Goal: Navigation & Orientation: Find specific page/section

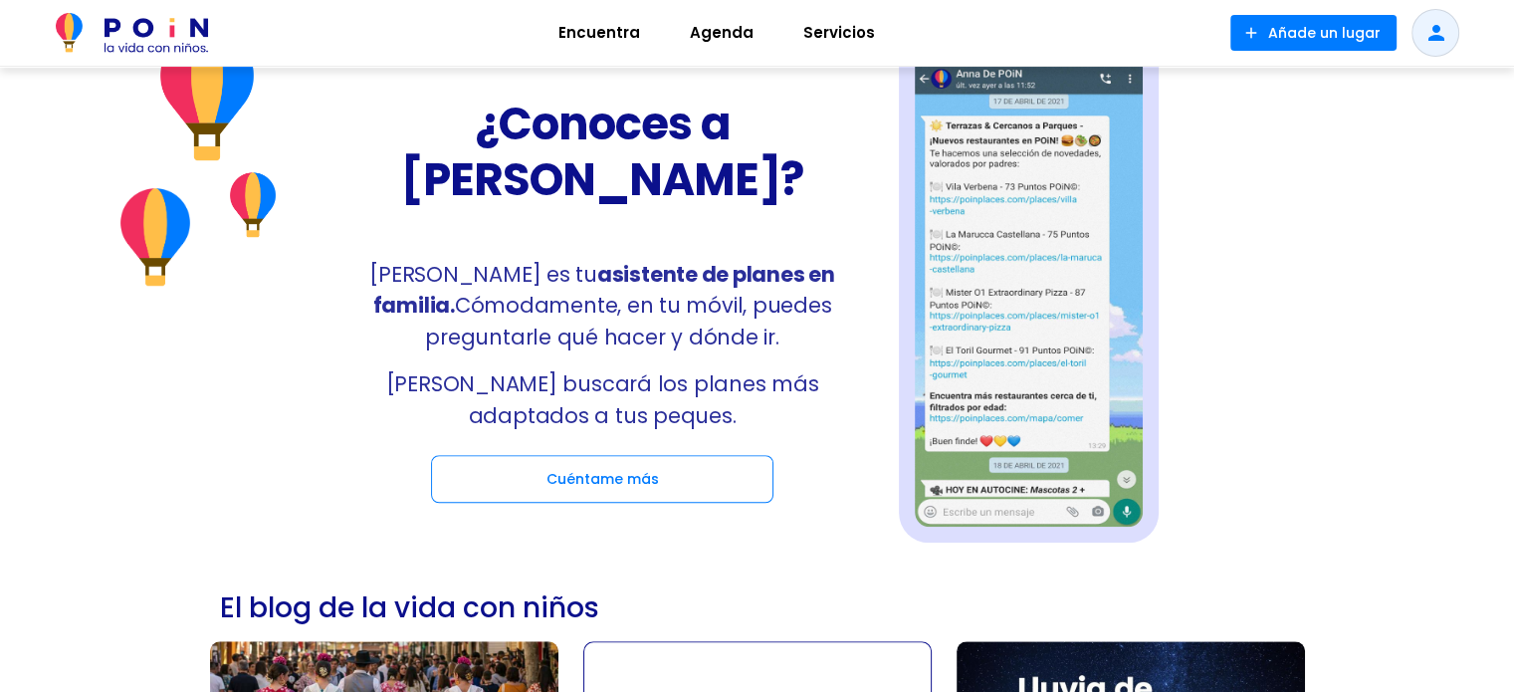
scroll to position [1164, 0]
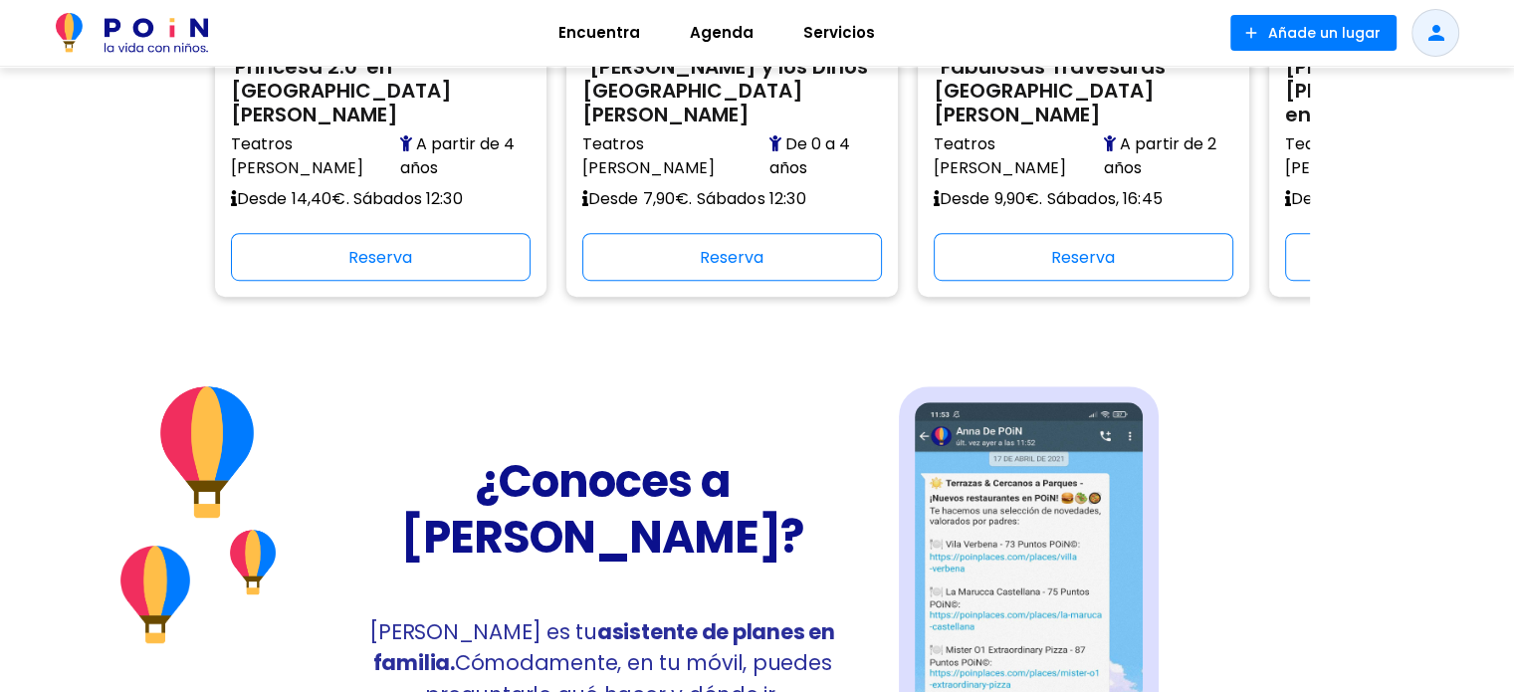
click at [621, 19] on span "Encuentra" at bounding box center [600, 33] width 100 height 32
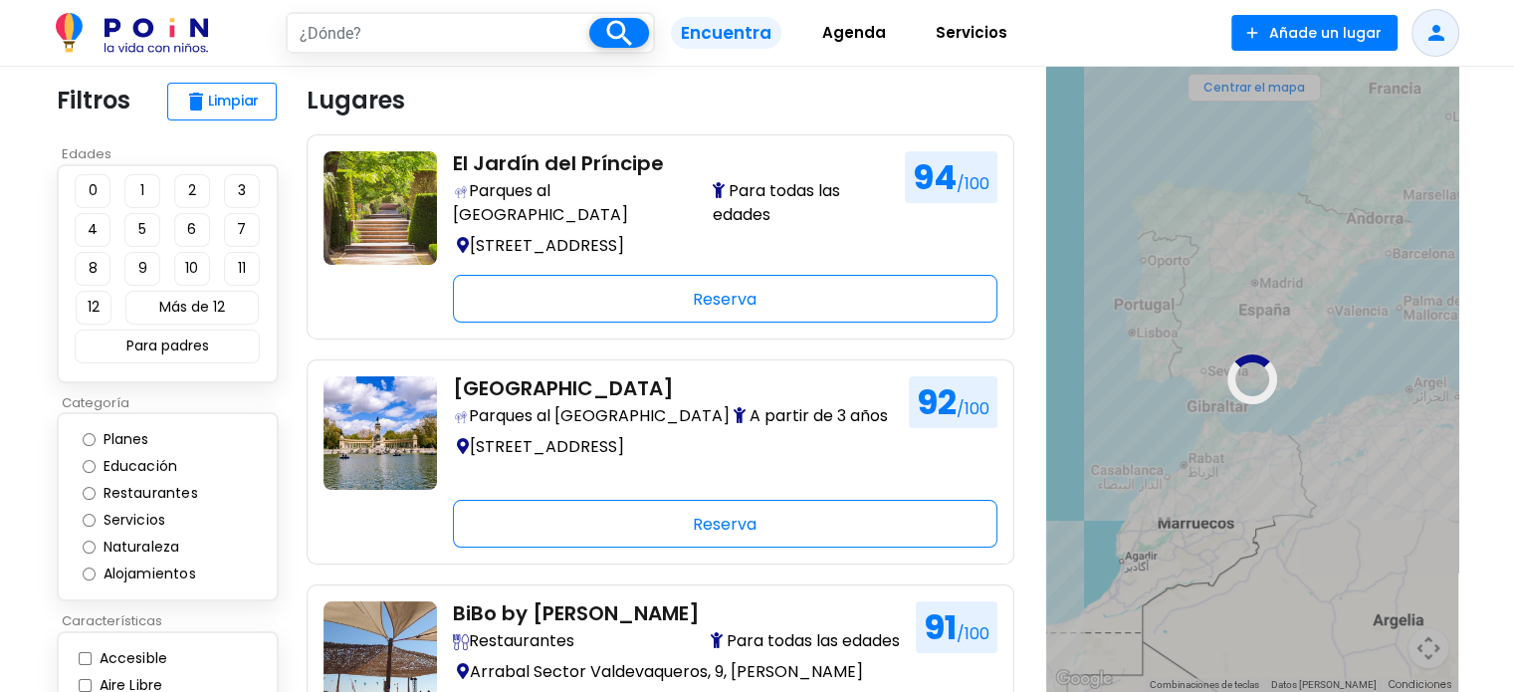
drag, startPoint x: 1209, startPoint y: 514, endPoint x: 1335, endPoint y: 355, distance: 202.6
click at [1335, 355] on div at bounding box center [1252, 379] width 412 height 625
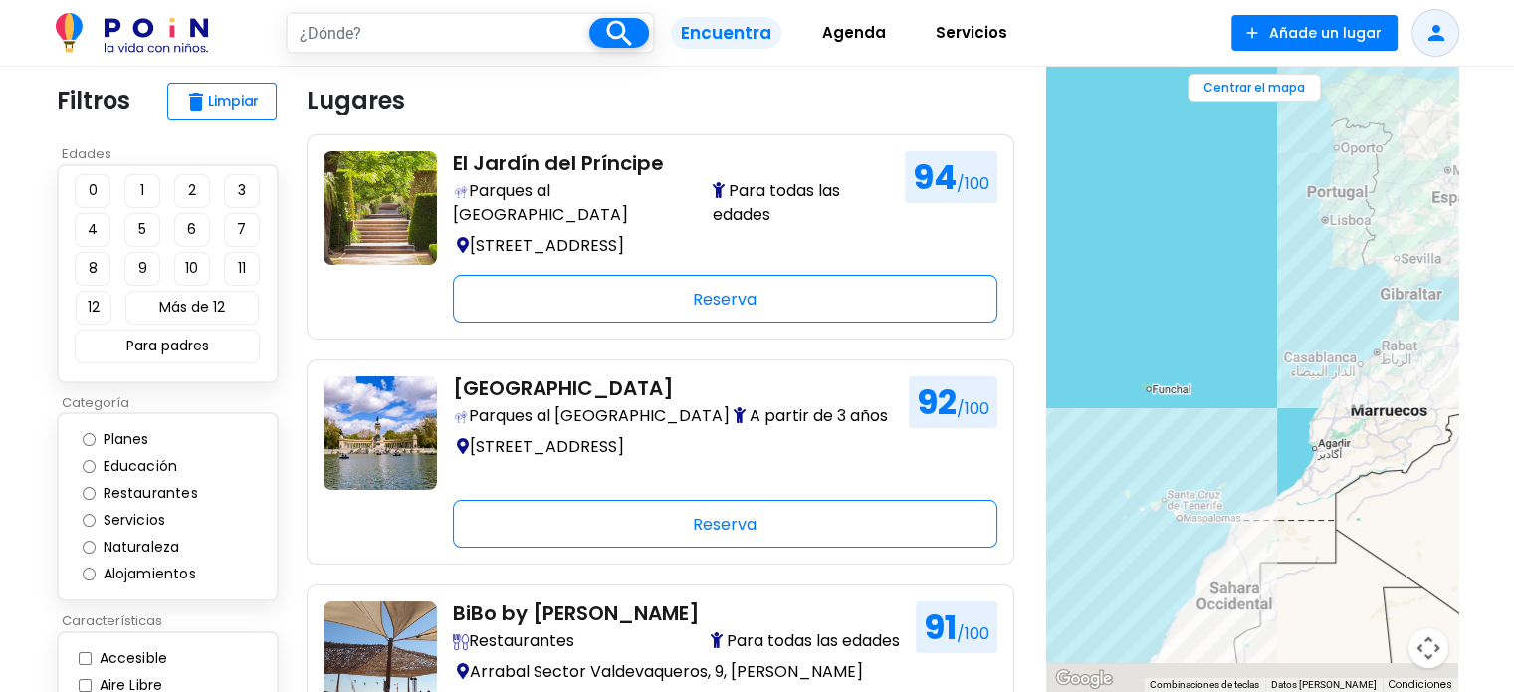
drag, startPoint x: 1129, startPoint y: 529, endPoint x: 1350, endPoint y: 366, distance: 274.2
click at [1350, 366] on div at bounding box center [1252, 379] width 412 height 625
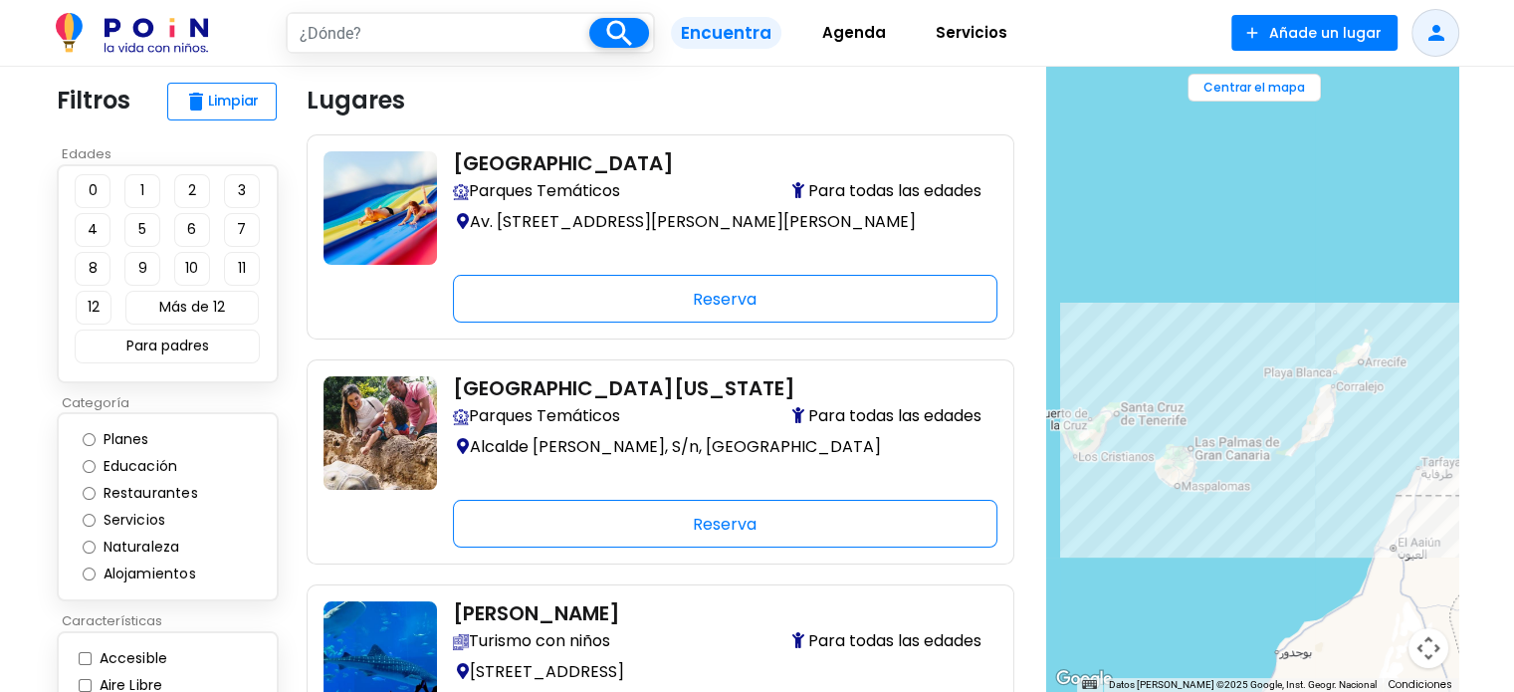
drag, startPoint x: 1246, startPoint y: 483, endPoint x: 1051, endPoint y: 520, distance: 197.6
click at [1051, 520] on div at bounding box center [1252, 379] width 412 height 625
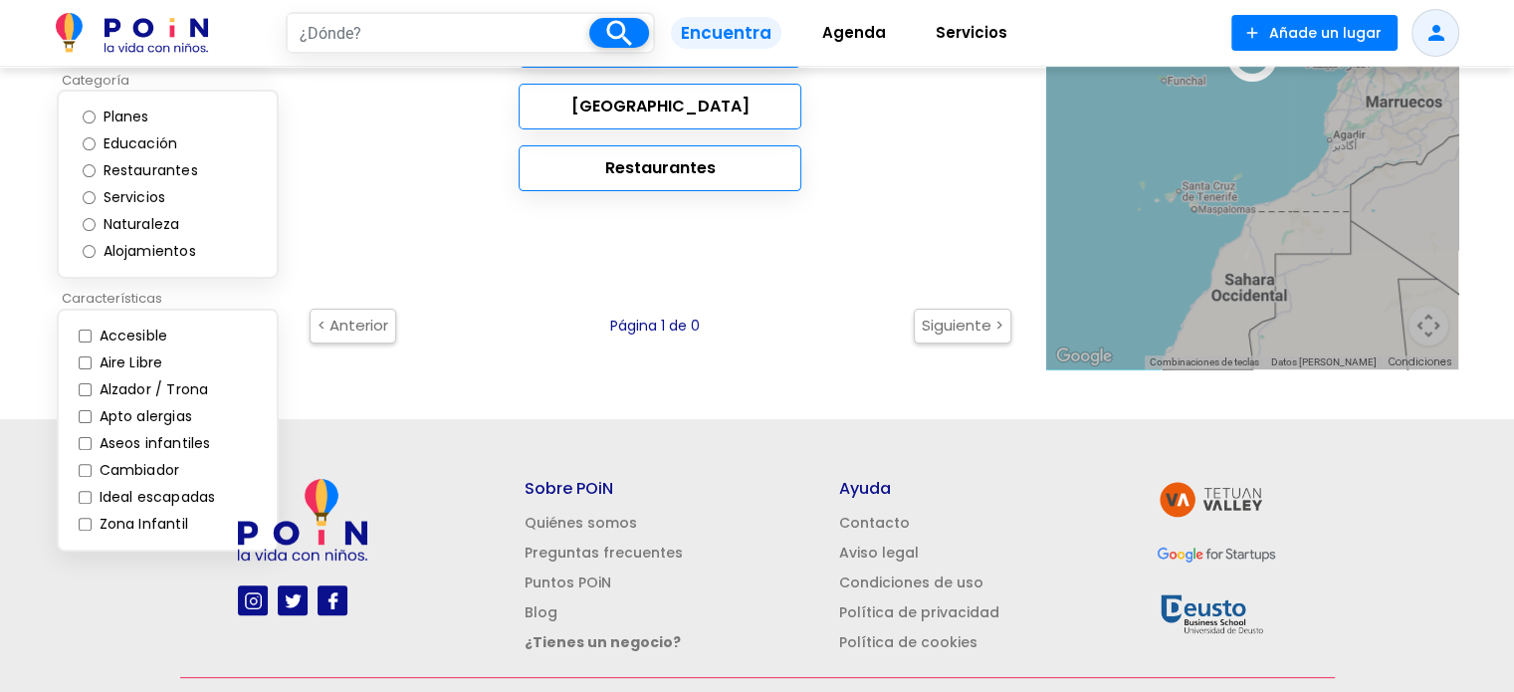
scroll to position [538, 0]
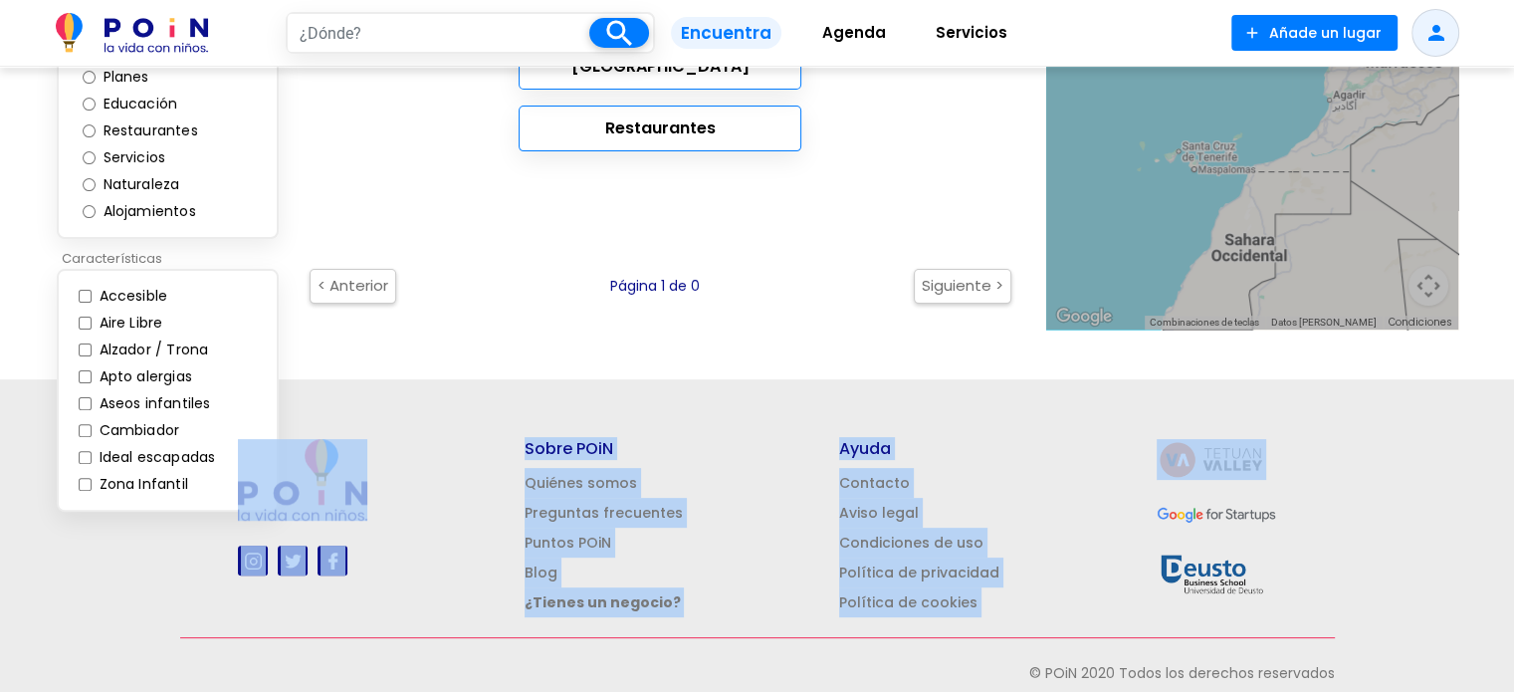
drag, startPoint x: 1413, startPoint y: 173, endPoint x: 1223, endPoint y: 381, distance: 281.9
click at [1223, 381] on body "search filter_list Filtros Encuentra Agenda Servicios add Añade un lugar person…" at bounding box center [757, 90] width 1514 height 1256
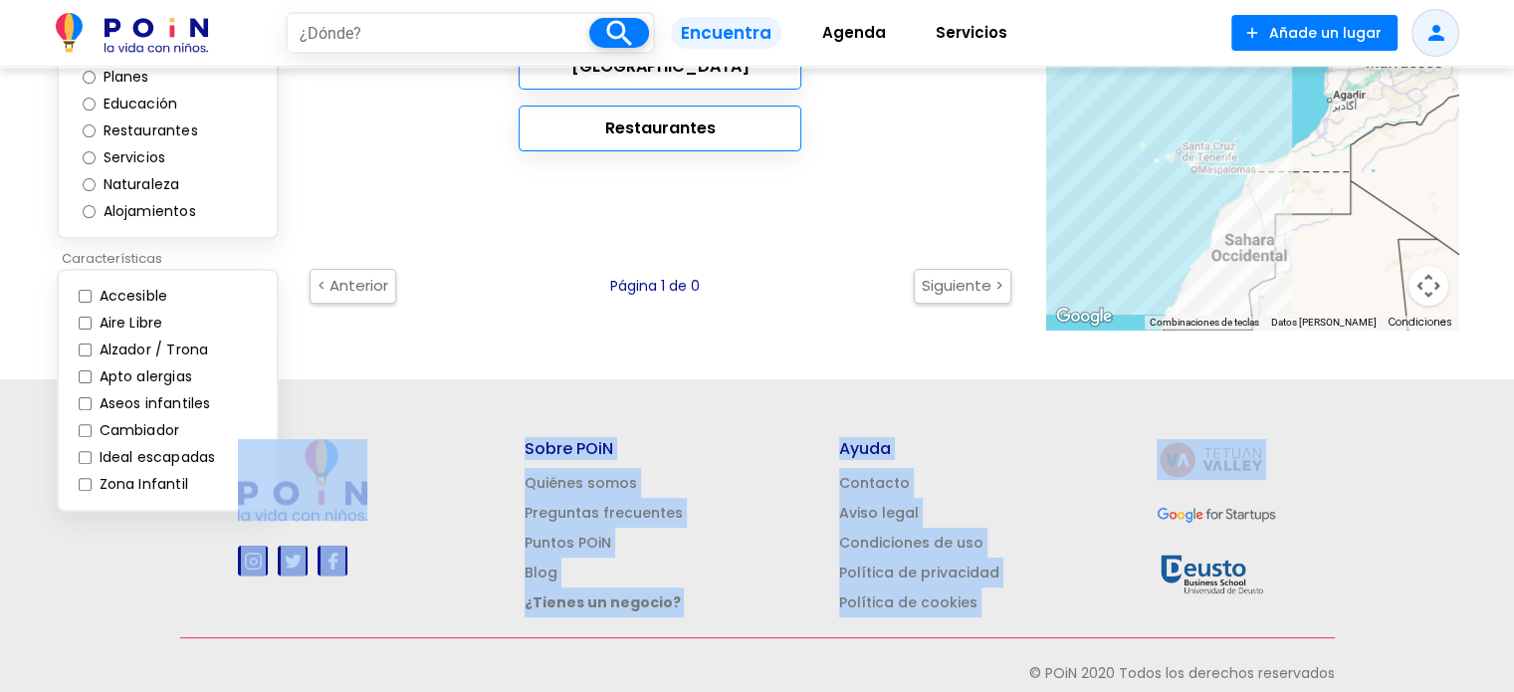
drag, startPoint x: 1237, startPoint y: 155, endPoint x: 1052, endPoint y: 322, distance: 248.2
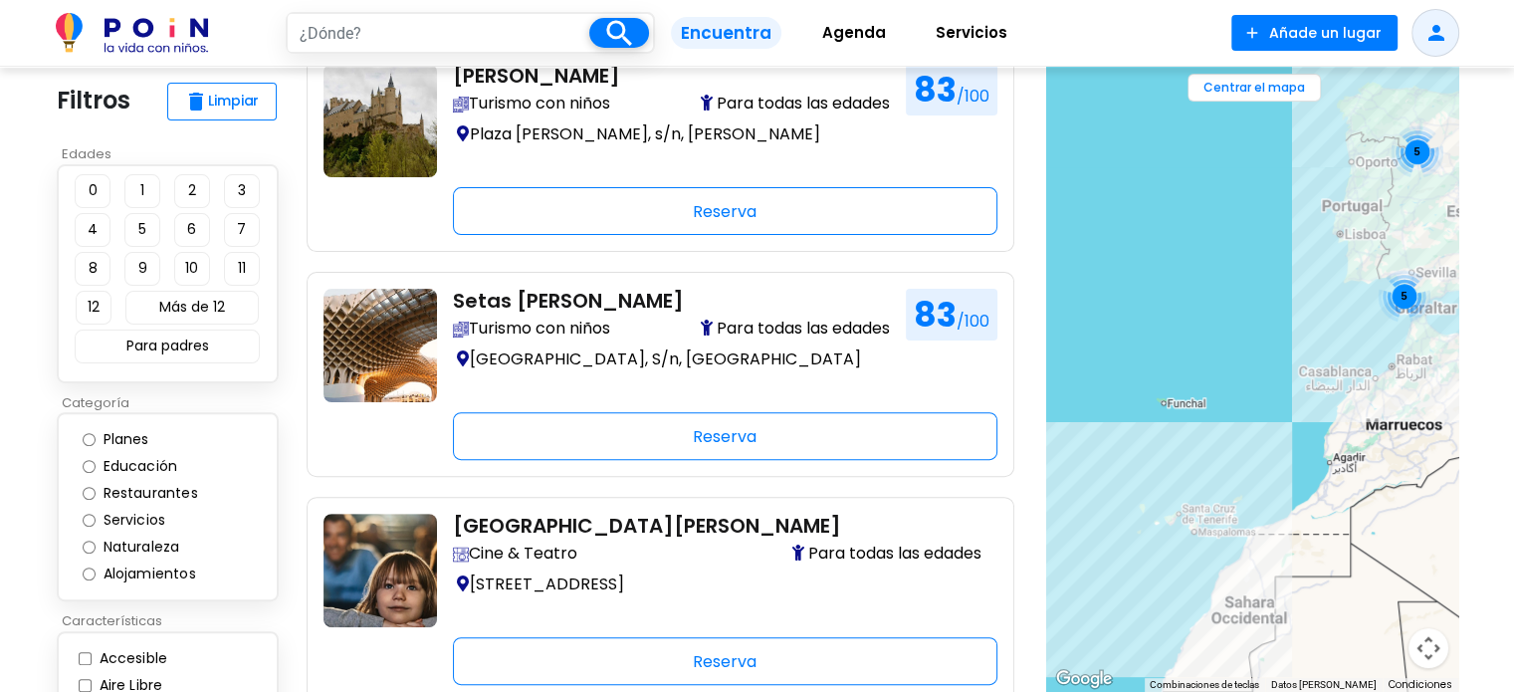
scroll to position [408, 0]
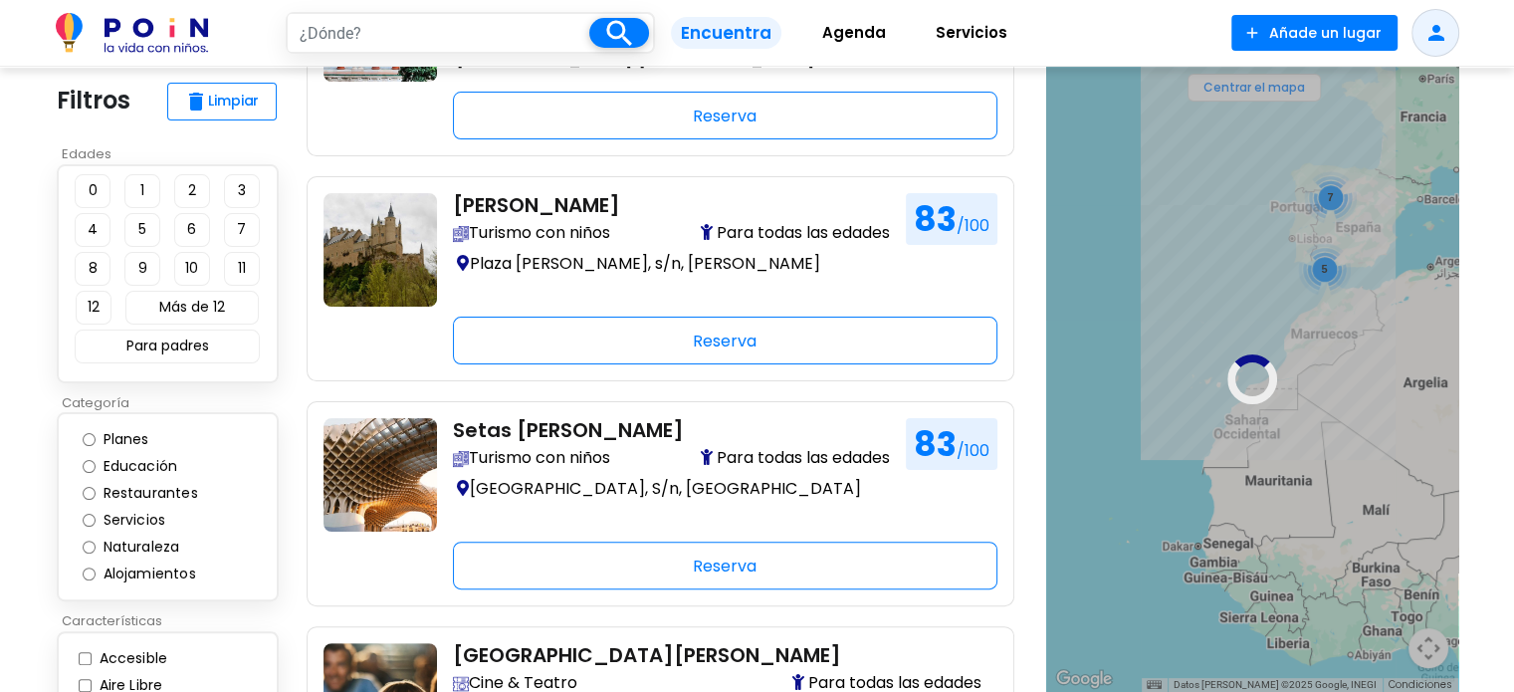
drag, startPoint x: 1340, startPoint y: 196, endPoint x: 1159, endPoint y: 338, distance: 229.9
click at [1165, 341] on div at bounding box center [1252, 379] width 412 height 625
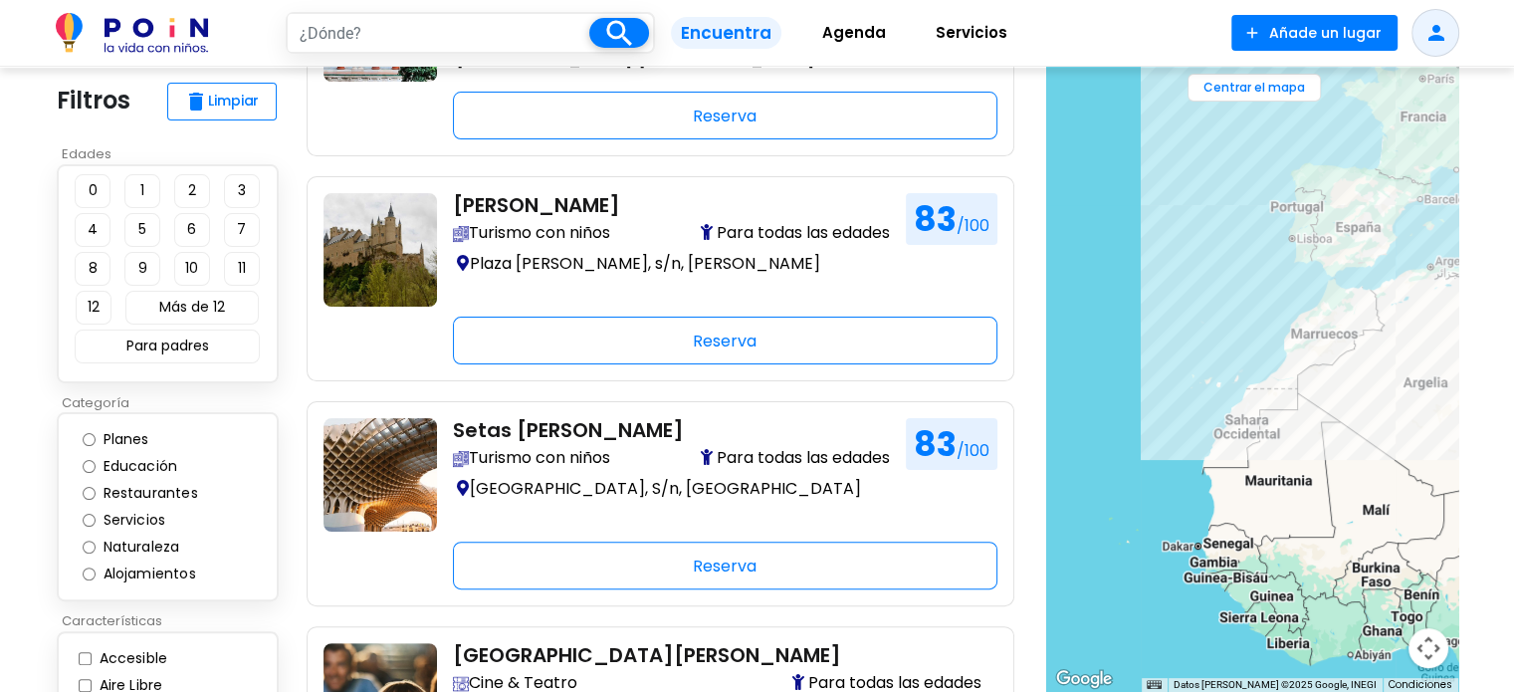
drag, startPoint x: 1290, startPoint y: 242, endPoint x: 1159, endPoint y: 357, distance: 175.0
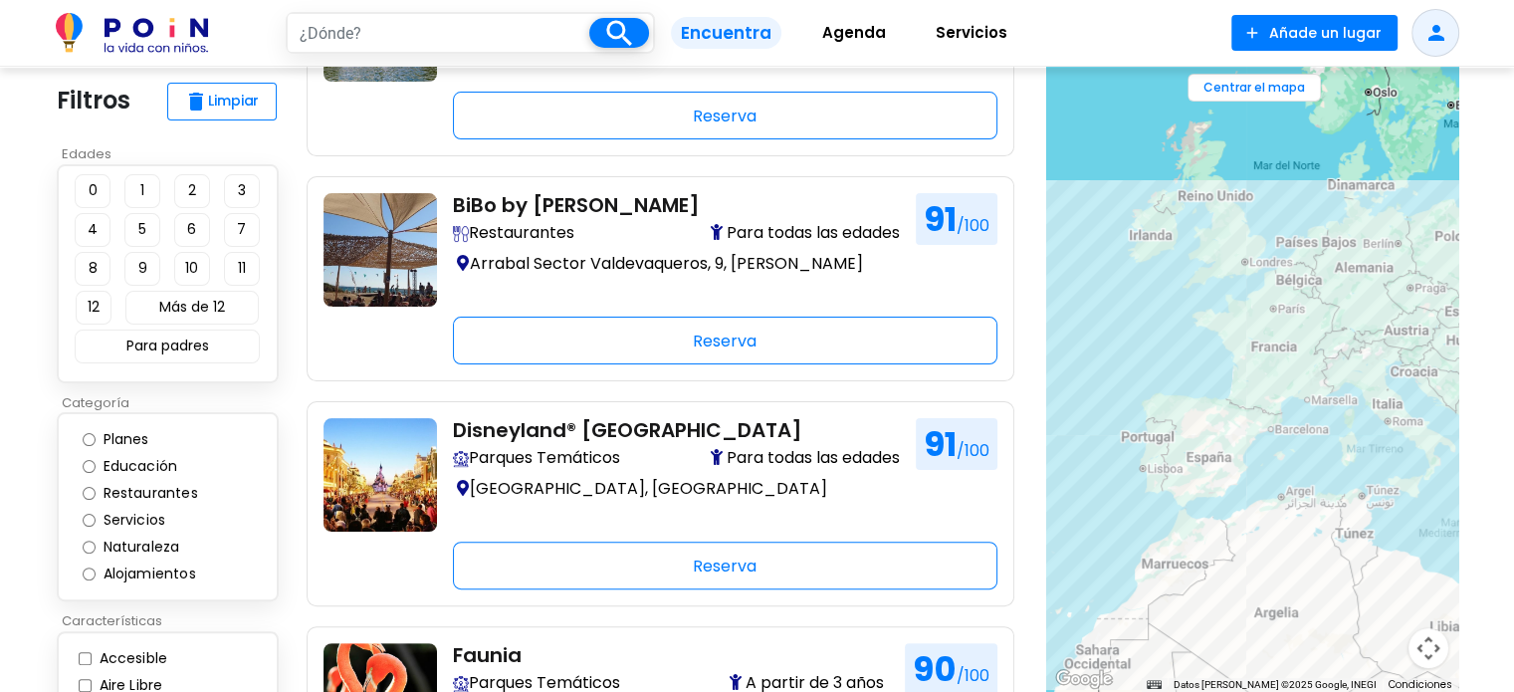
drag, startPoint x: 1430, startPoint y: 249, endPoint x: 1278, endPoint y: 480, distance: 276.2
click at [1278, 480] on div at bounding box center [1252, 379] width 412 height 625
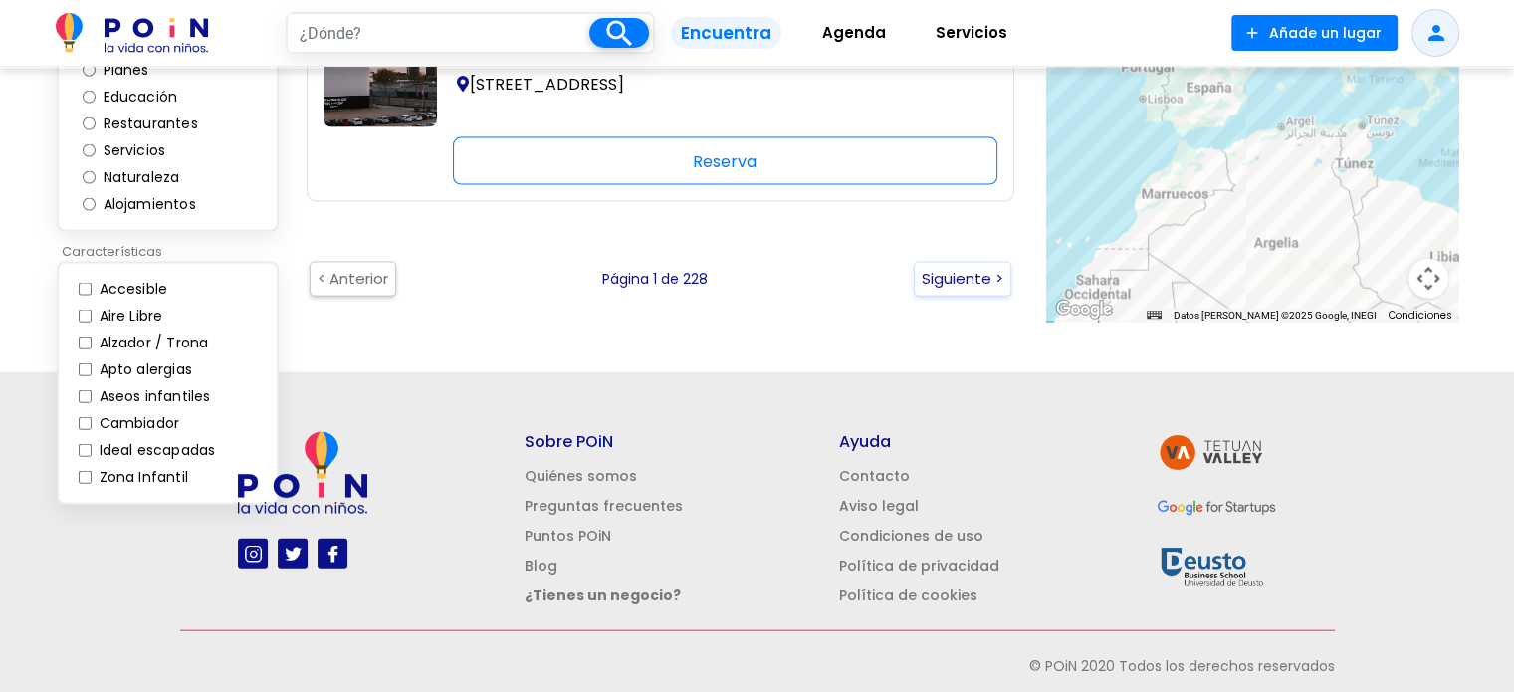
scroll to position [4424, 0]
